Goal: Information Seeking & Learning: Learn about a topic

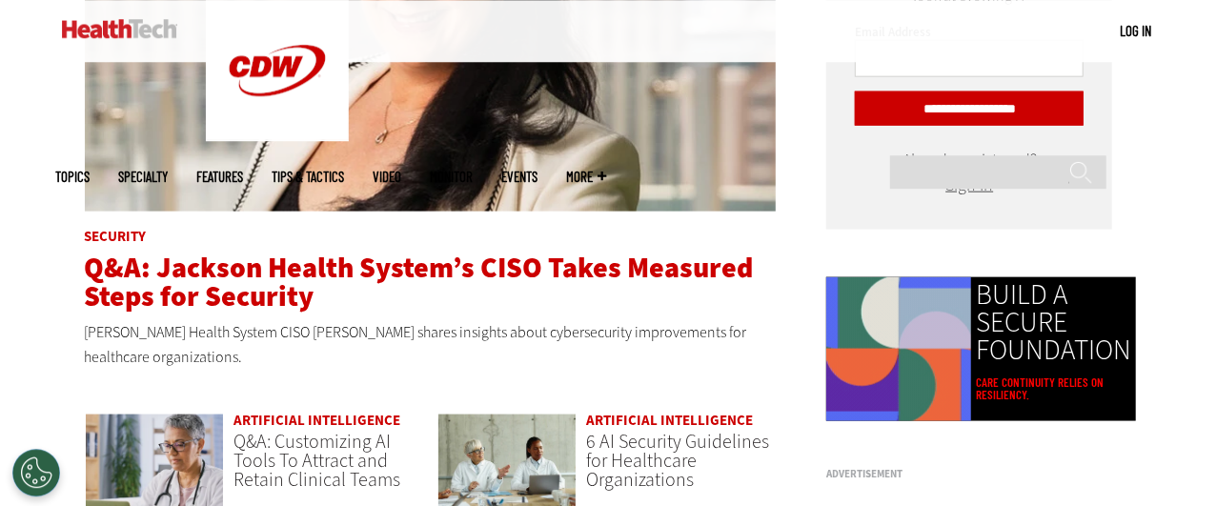
scroll to position [1116, 0]
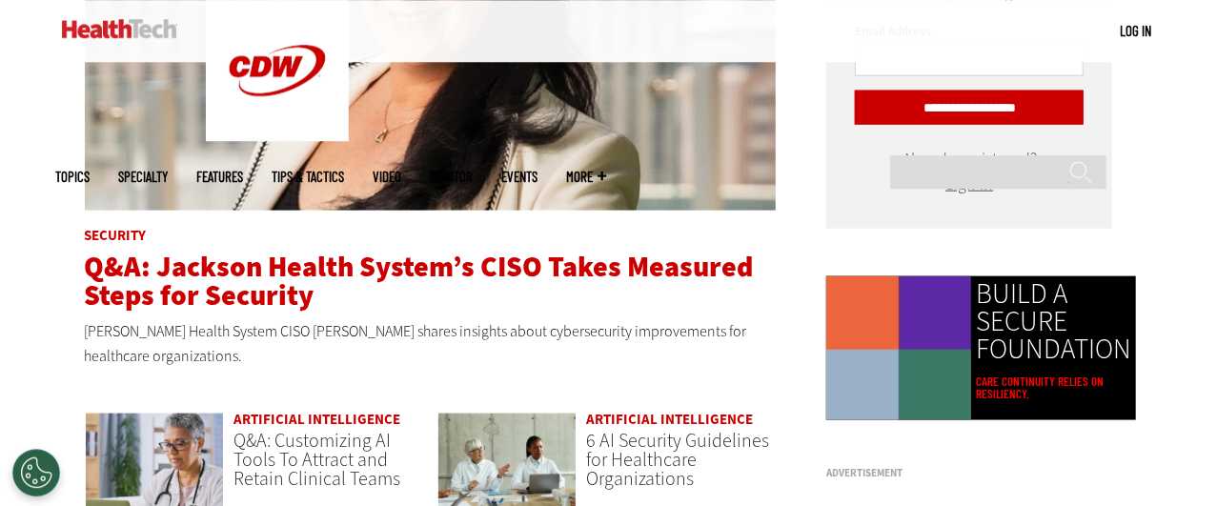
click at [470, 269] on span "Q&A: Jackson Health System’s CISO Takes Measured Steps for Security" at bounding box center [419, 280] width 669 height 67
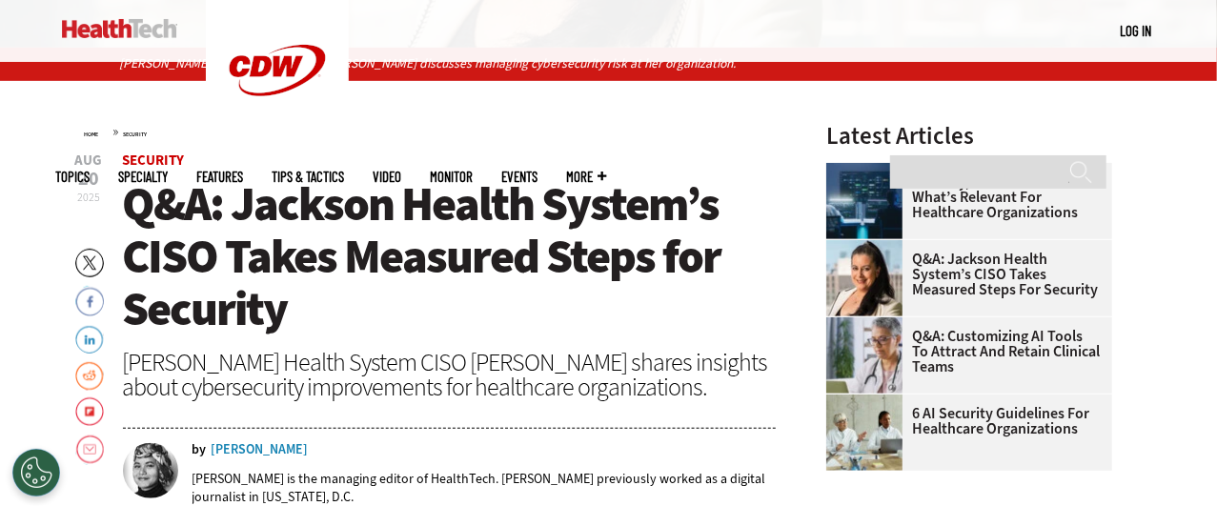
scroll to position [547, 0]
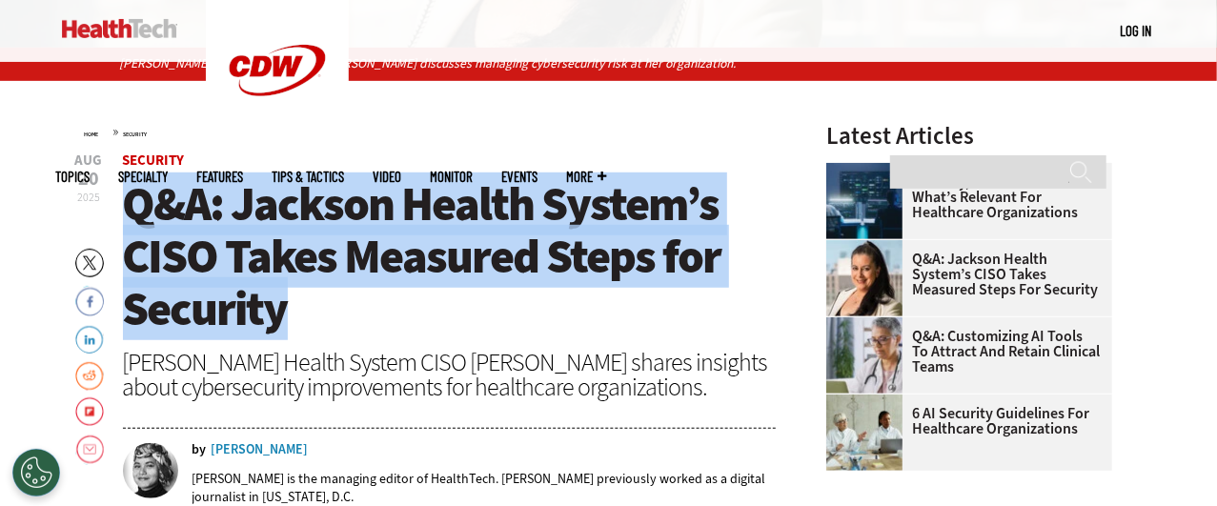
drag, startPoint x: 312, startPoint y: 313, endPoint x: 114, endPoint y: 214, distance: 220.7
copy span "Q&A: Jackson Health System’s CISO Takes Measured Steps for Security"
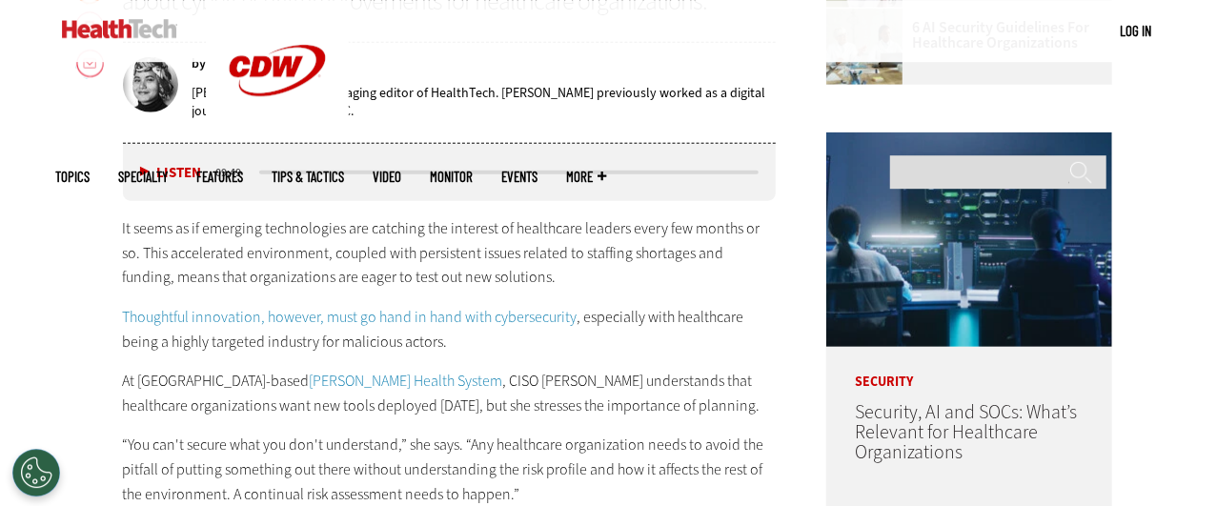
scroll to position [947, 0]
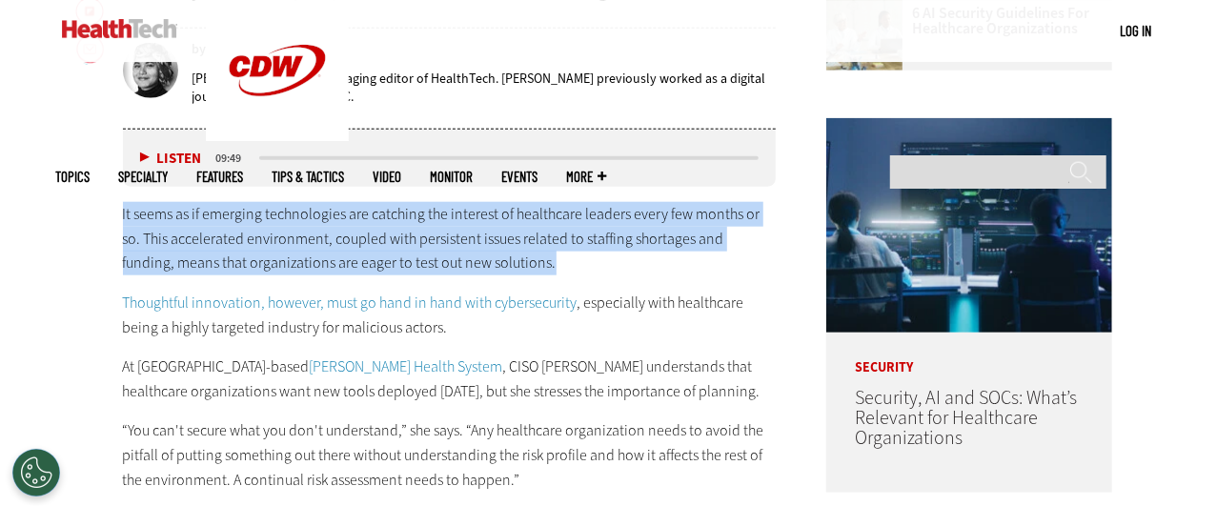
drag, startPoint x: 513, startPoint y: 266, endPoint x: 98, endPoint y: 218, distance: 418.1
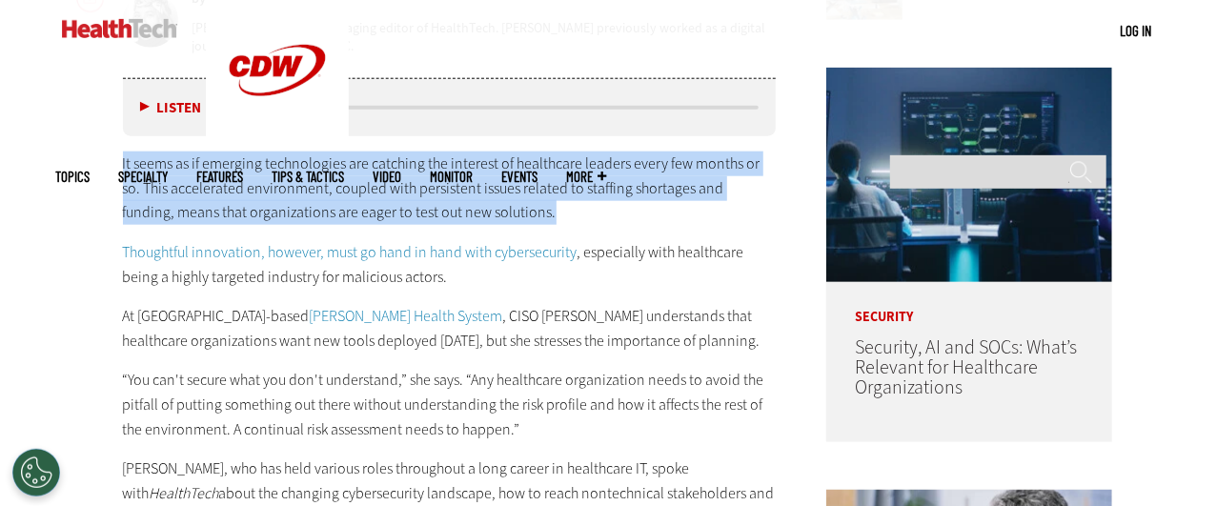
scroll to position [1000, 0]
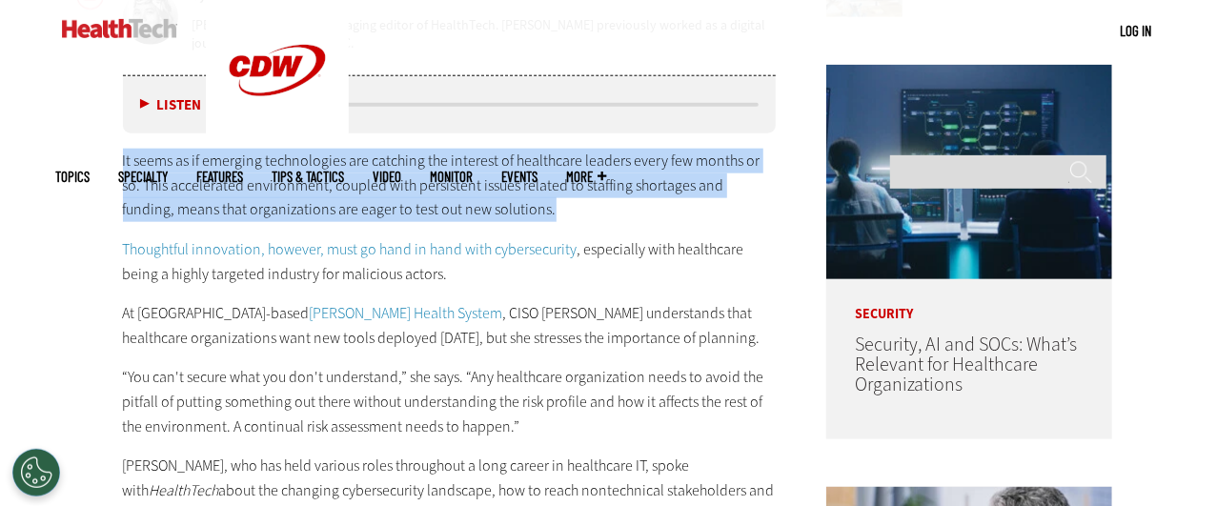
drag, startPoint x: 121, startPoint y: 313, endPoint x: 642, endPoint y: 334, distance: 521.5
copy p "At [GEOGRAPHIC_DATA]-based [PERSON_NAME] Health System , CISO [PERSON_NAME] und…"
